Goal: Task Accomplishment & Management: Manage account settings

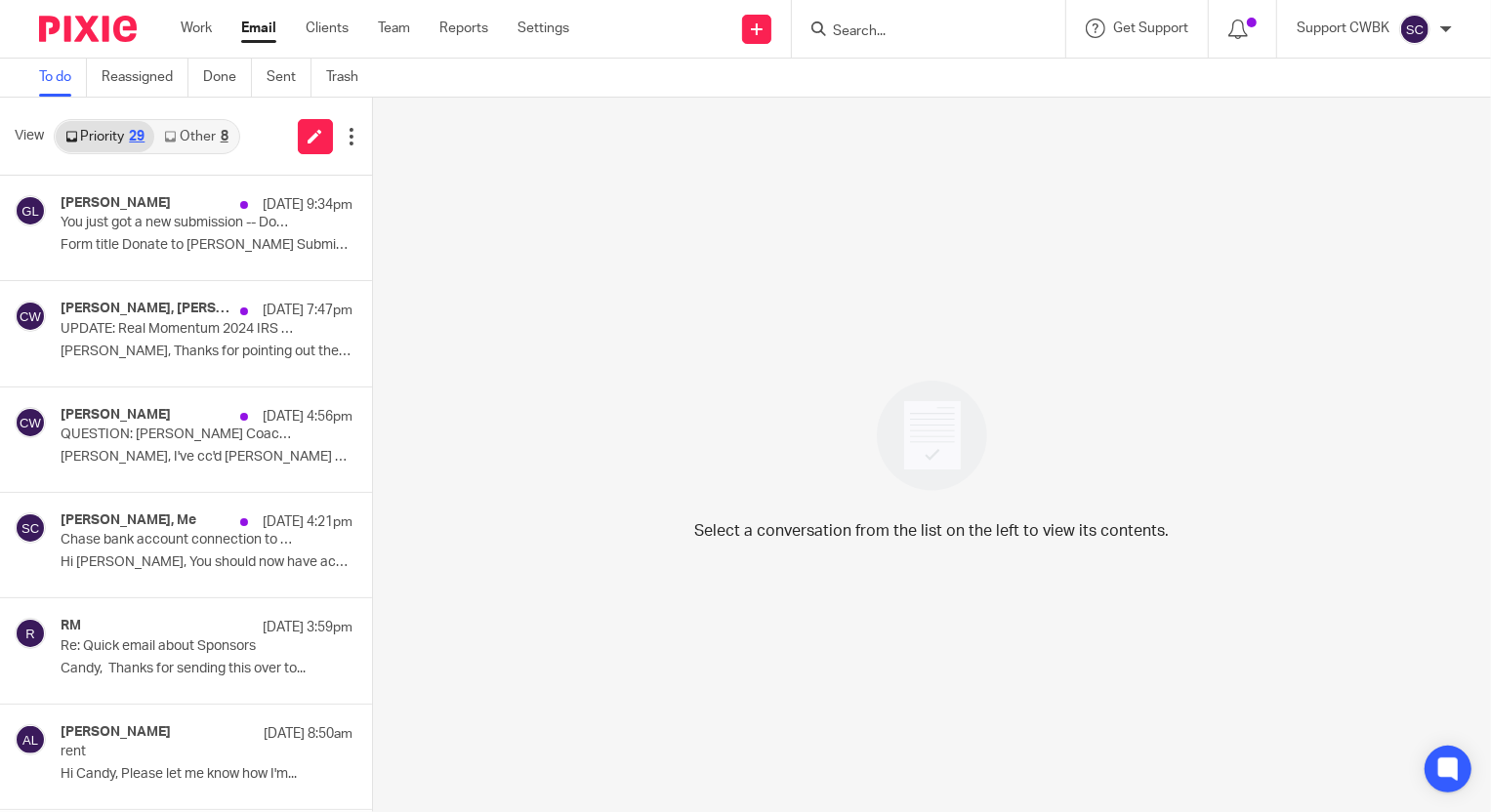
click at [191, 140] on link "Other 8" at bounding box center [195, 136] width 83 height 31
click at [195, 141] on link "Other 8" at bounding box center [195, 136] width 83 height 31
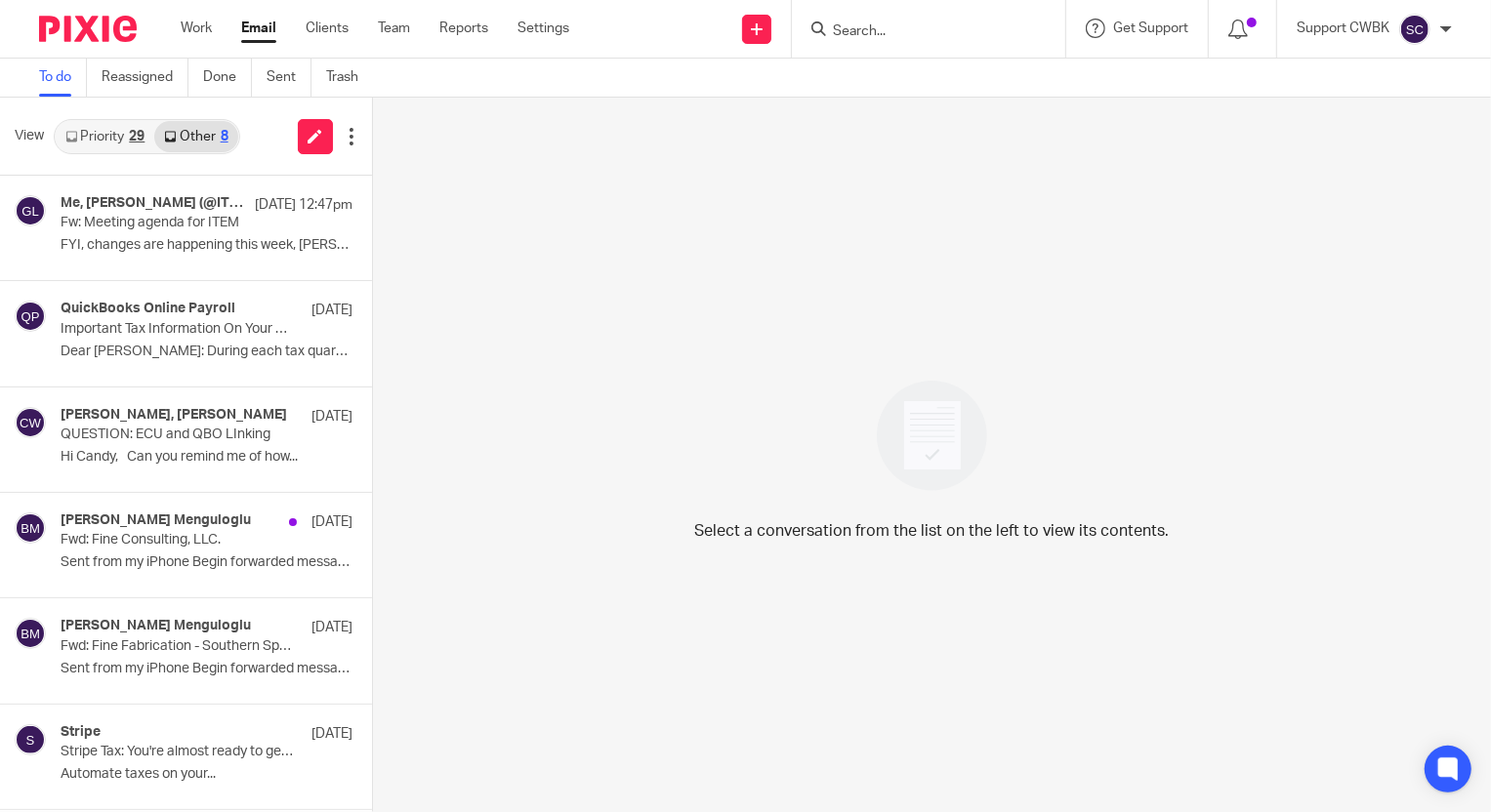
click at [83, 133] on link "Priority 29" at bounding box center [105, 136] width 98 height 31
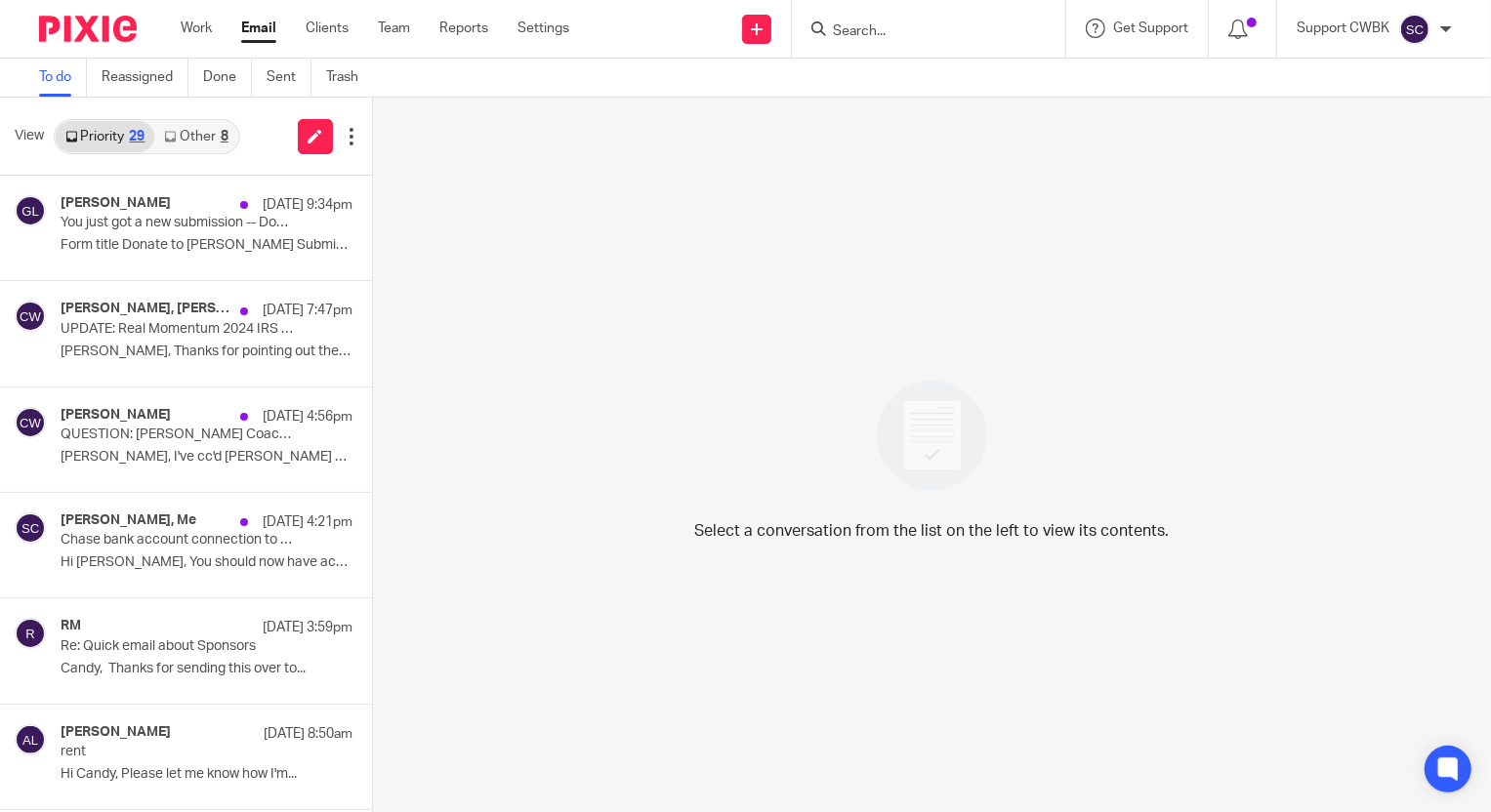
click at [182, 142] on link "Other 8" at bounding box center [195, 136] width 83 height 31
click at [109, 239] on p "Form title Donate to [PERSON_NAME] Submission..." at bounding box center [178, 245] width 234 height 17
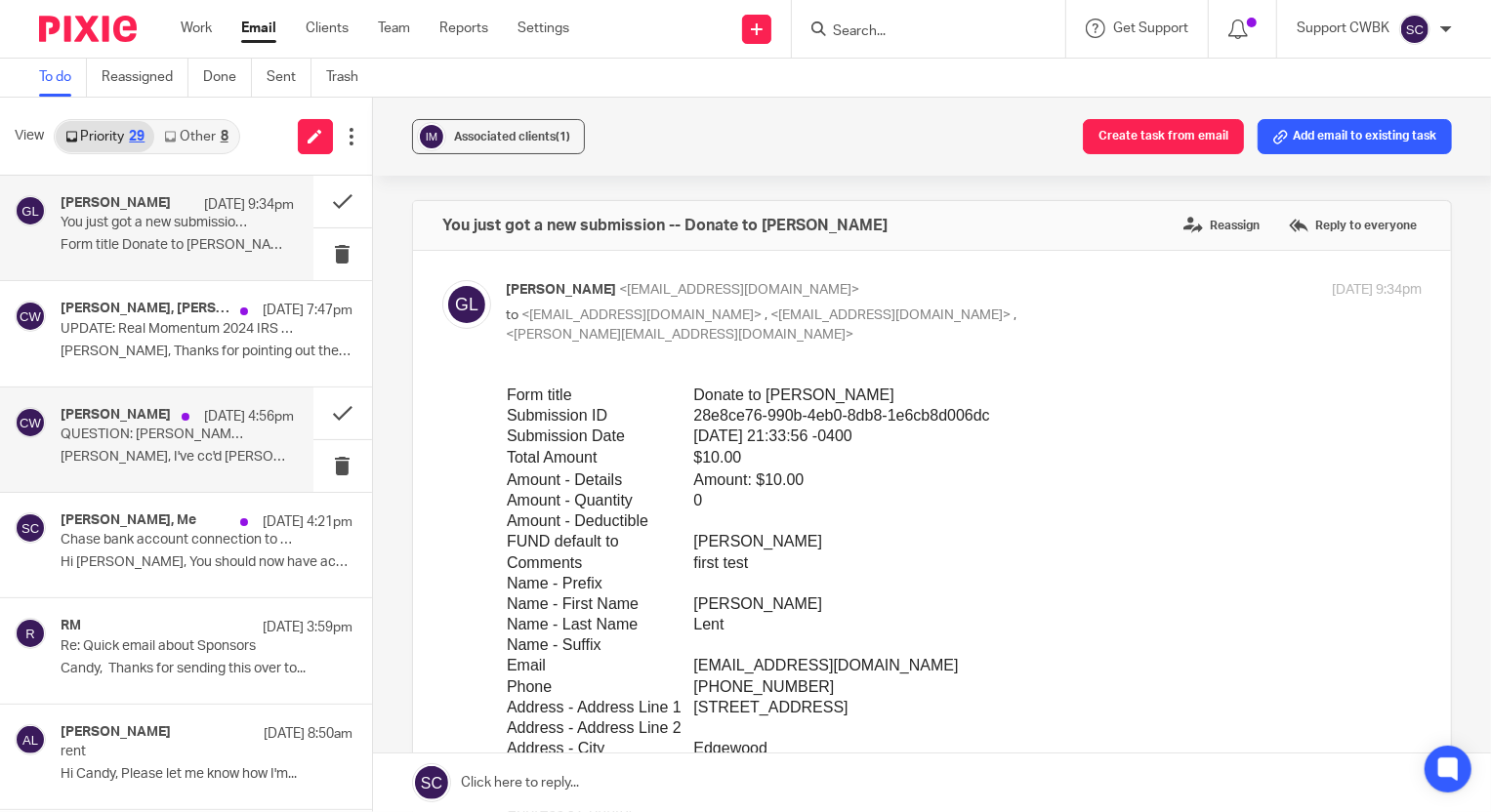
click at [106, 443] on div "Candance Weaver Aug 25 4:56pm QUESTION: Leah Mchenry Coaching Legacy Launchpad …" at bounding box center [178, 440] width 234 height 66
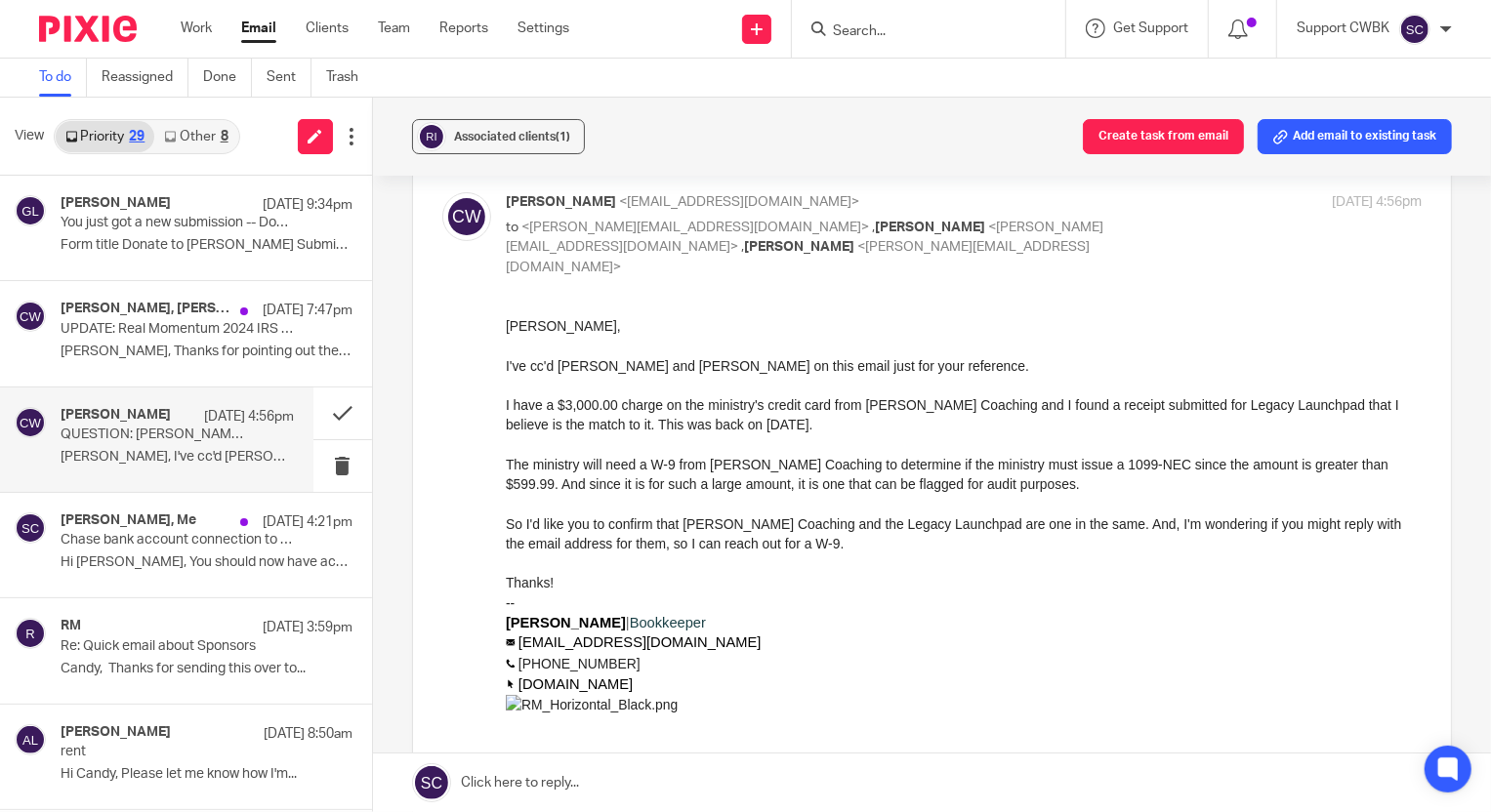
scroll to position [177, 0]
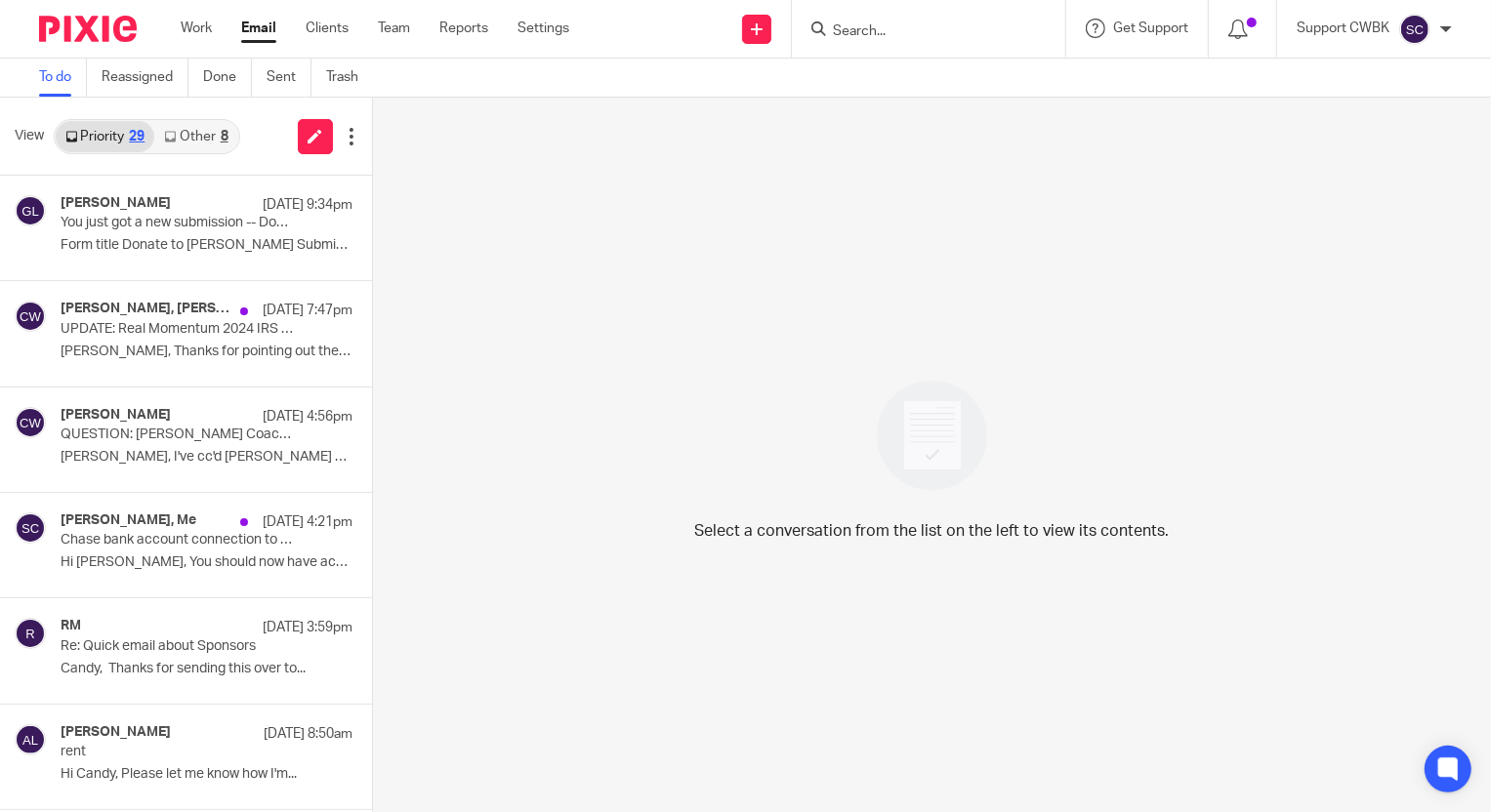
click at [182, 129] on link "Other 8" at bounding box center [195, 136] width 83 height 31
click at [193, 136] on link "Other 8" at bounding box center [195, 136] width 83 height 31
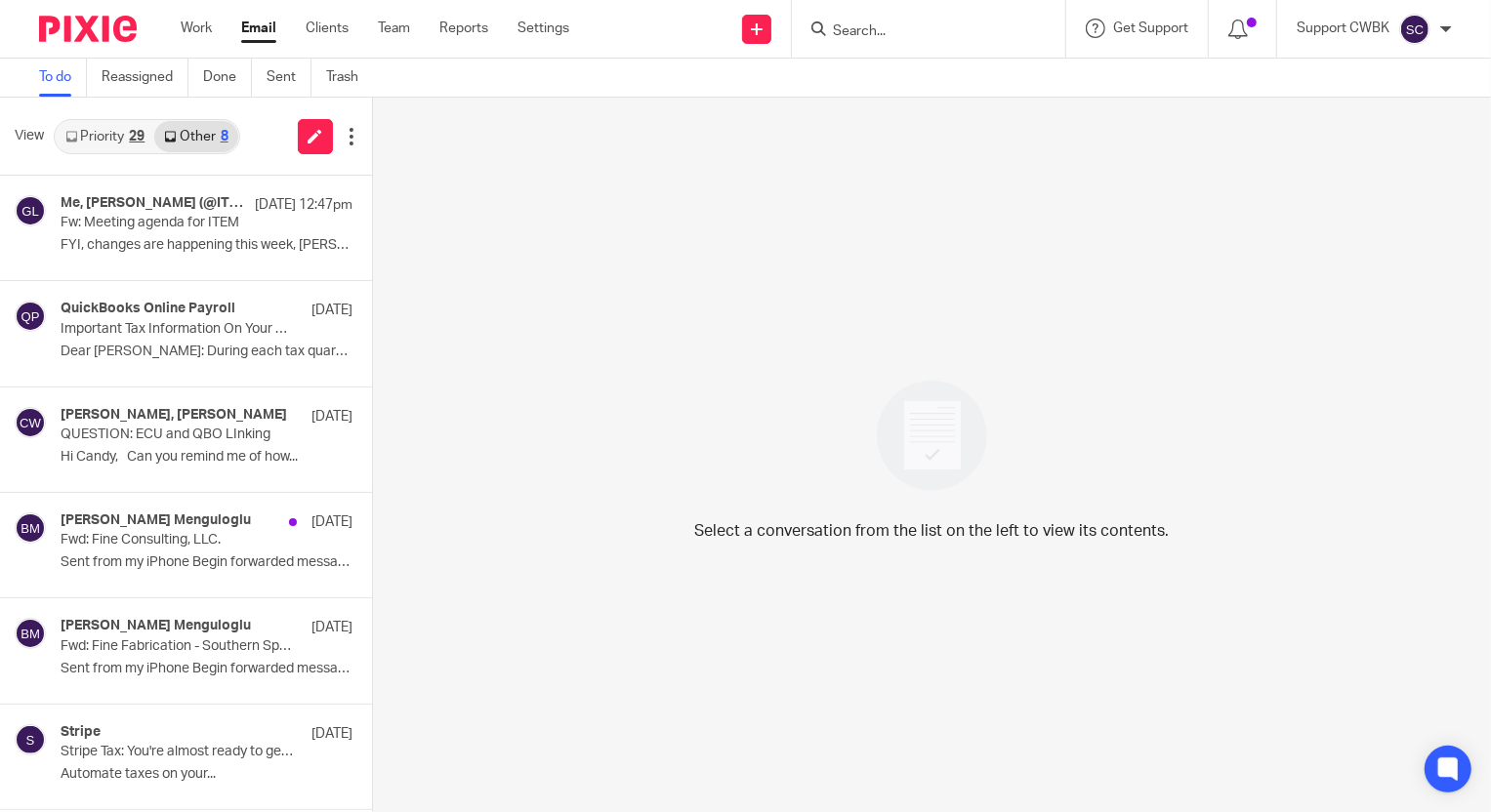
click at [90, 136] on link "Priority 29" at bounding box center [105, 136] width 98 height 31
